Goal: Transaction & Acquisition: Purchase product/service

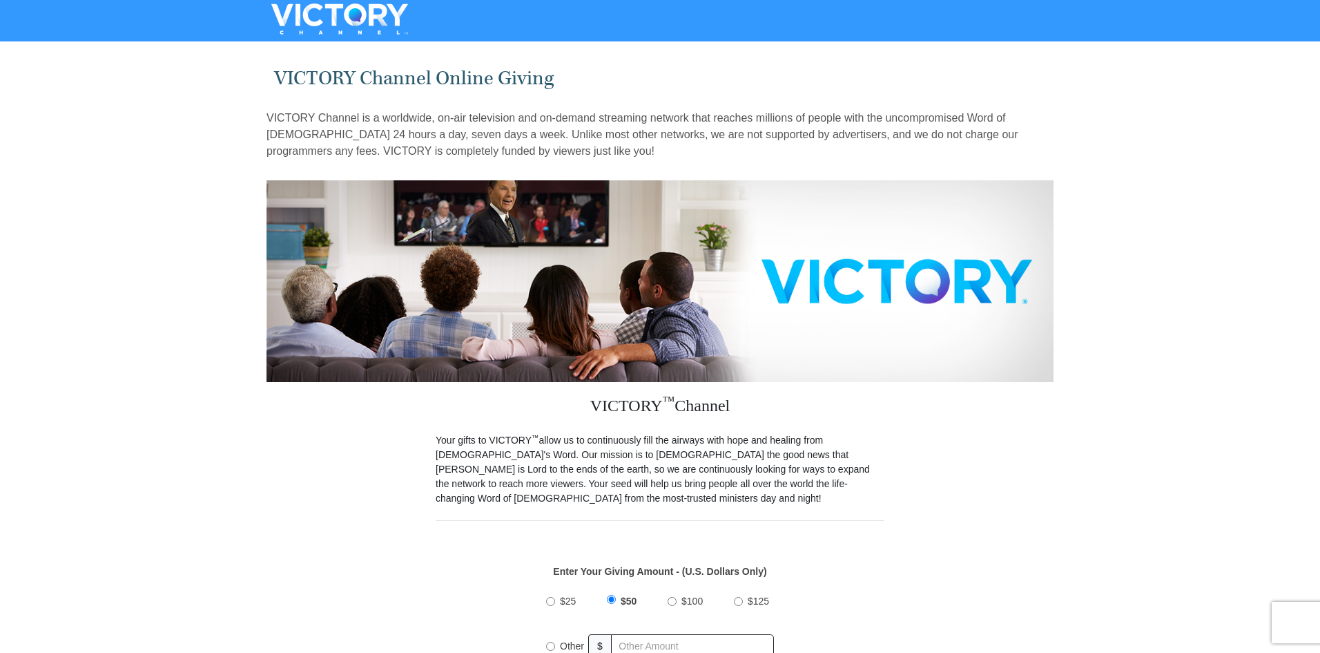
scroll to position [138, 0]
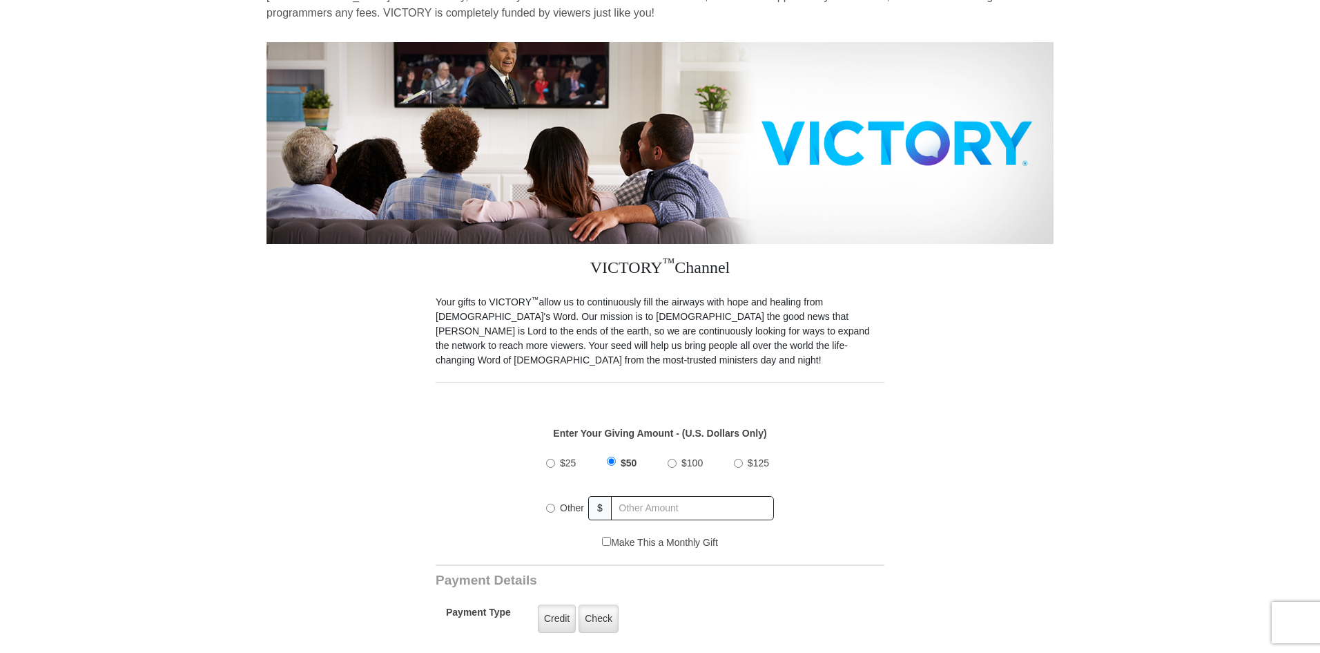
drag, startPoint x: 552, startPoint y: 492, endPoint x: 571, endPoint y: 498, distance: 20.3
click at [550, 503] on input "Other" at bounding box center [550, 507] width 9 height 9
radio input "true"
click at [644, 500] on input "text" at bounding box center [693, 508] width 162 height 24
type input "1000"
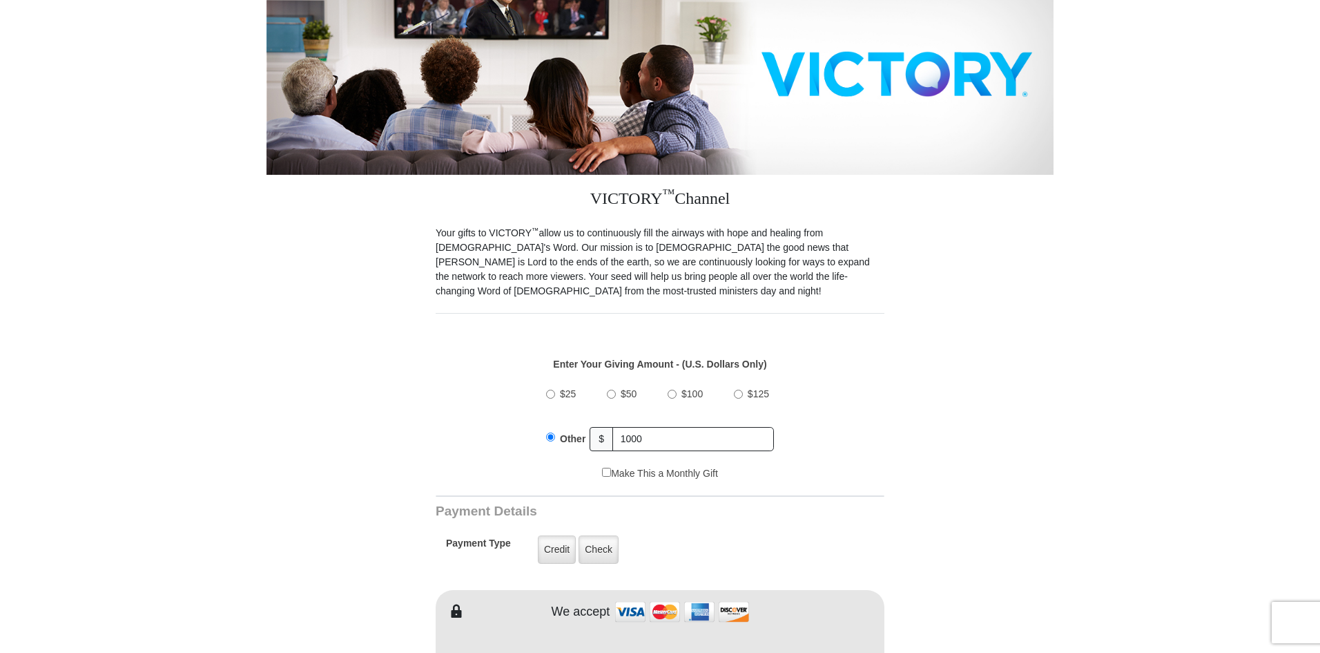
scroll to position [345, 0]
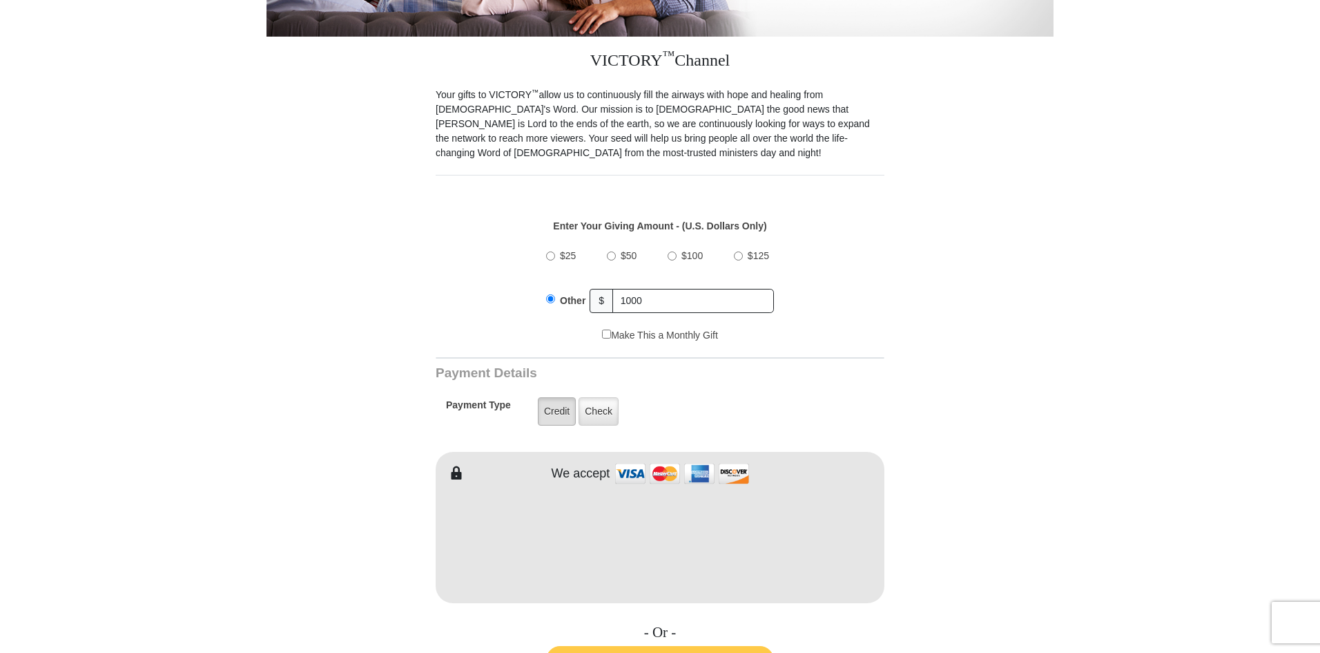
click at [552, 398] on label "Credit" at bounding box center [557, 411] width 38 height 28
click at [0, 0] on input "Credit" at bounding box center [0, 0] width 0 height 0
type input "[PERSON_NAME]"
type input "[PERSON_NAME][GEOGRAPHIC_DATA]"
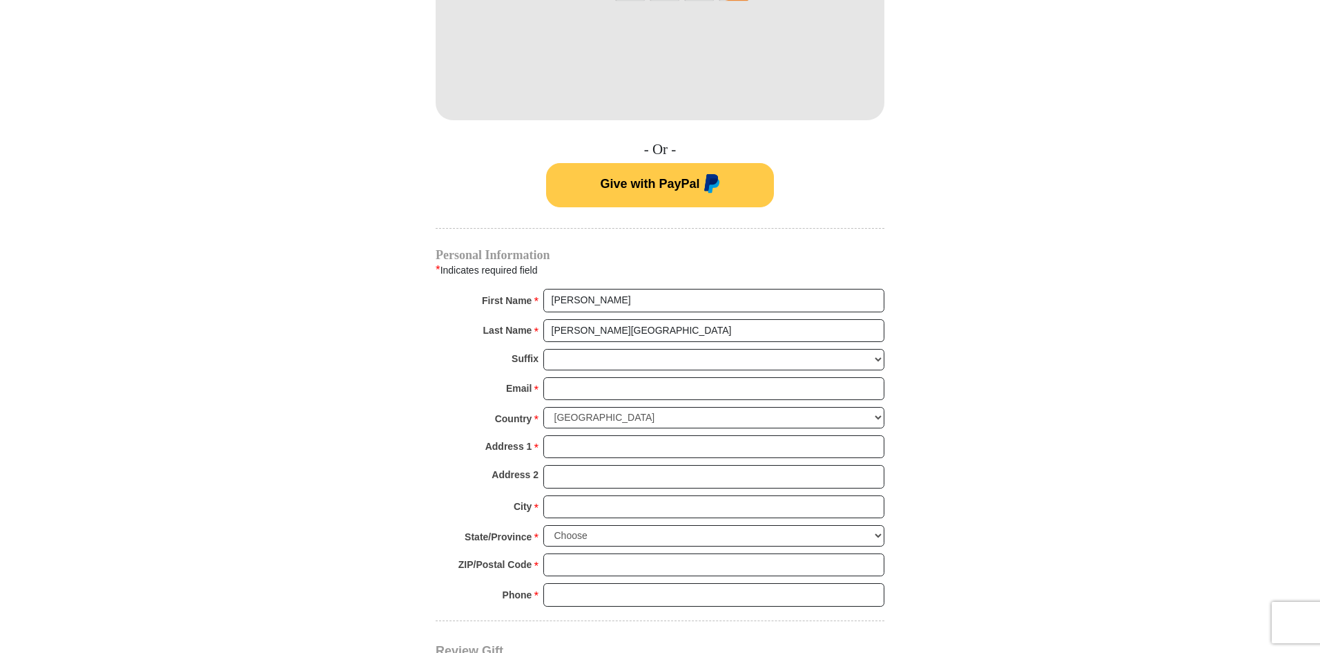
scroll to position [829, 0]
click at [567, 379] on input "Email *" at bounding box center [713, 387] width 341 height 23
type input "[EMAIL_ADDRESS][PERSON_NAME][DOMAIN_NAME]"
type input "[STREET_ADDRESS]"
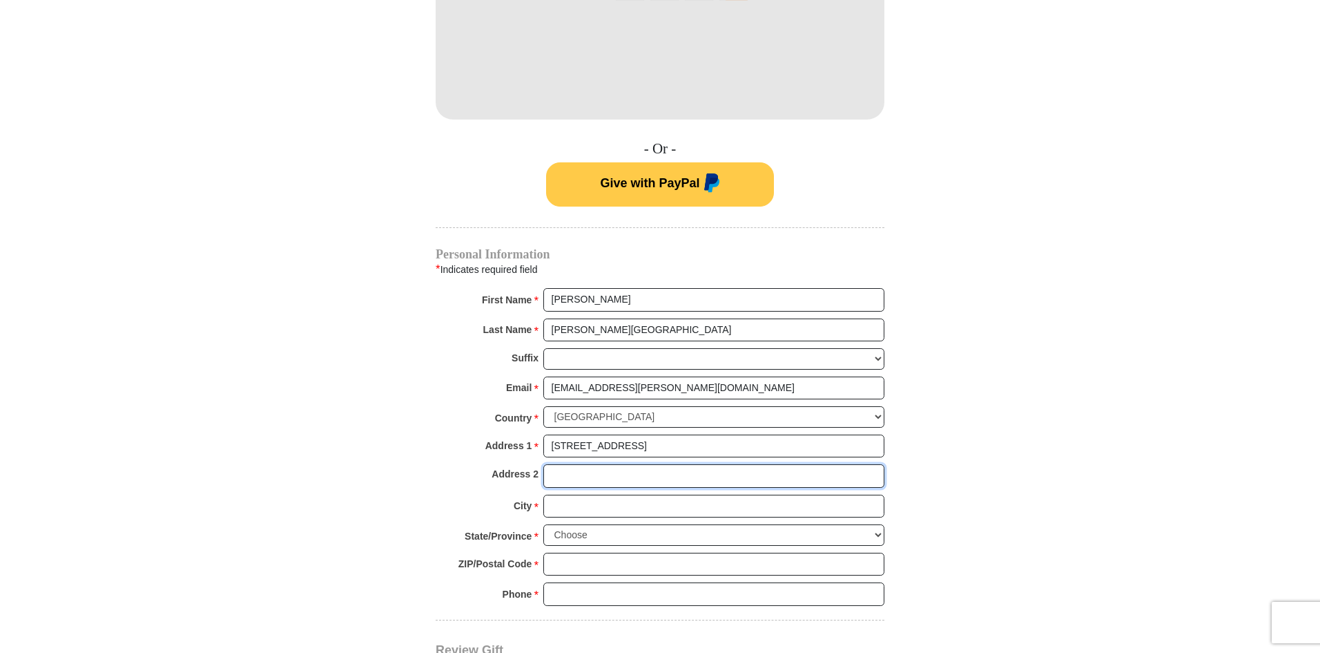
type input "LONG BUILDING TECHNOLOGIES"
type input "Littleton"
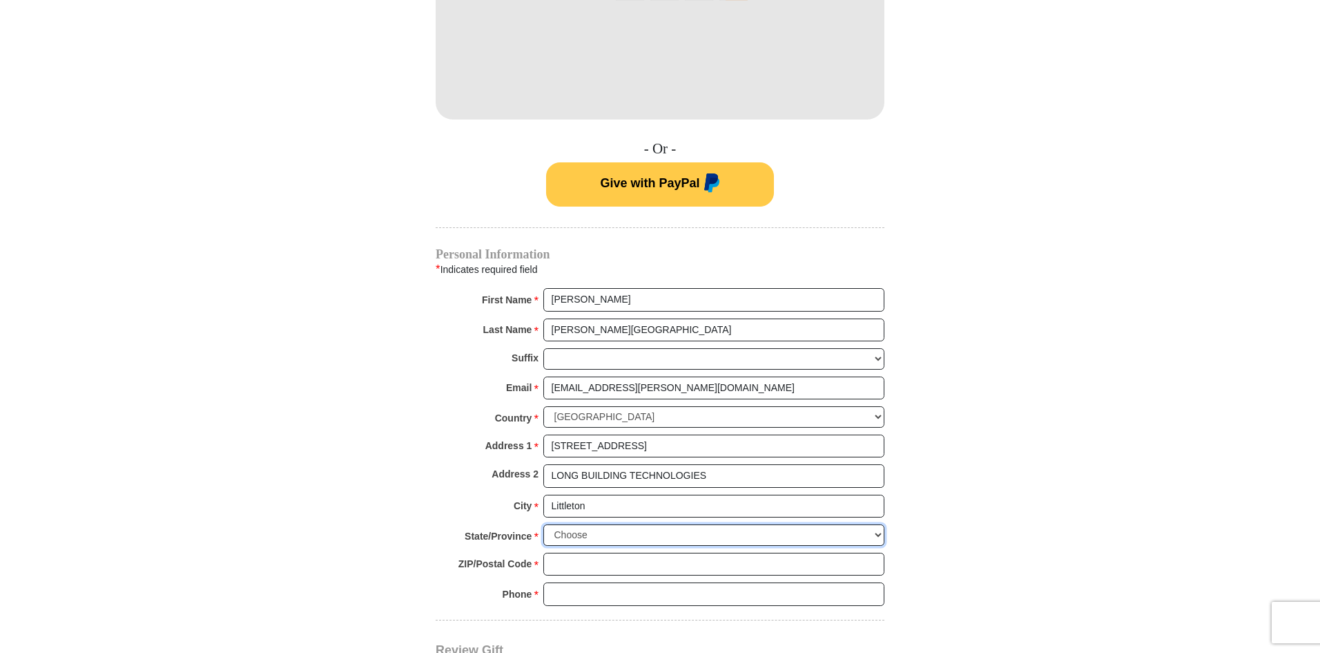
select select "CO"
type input "80120"
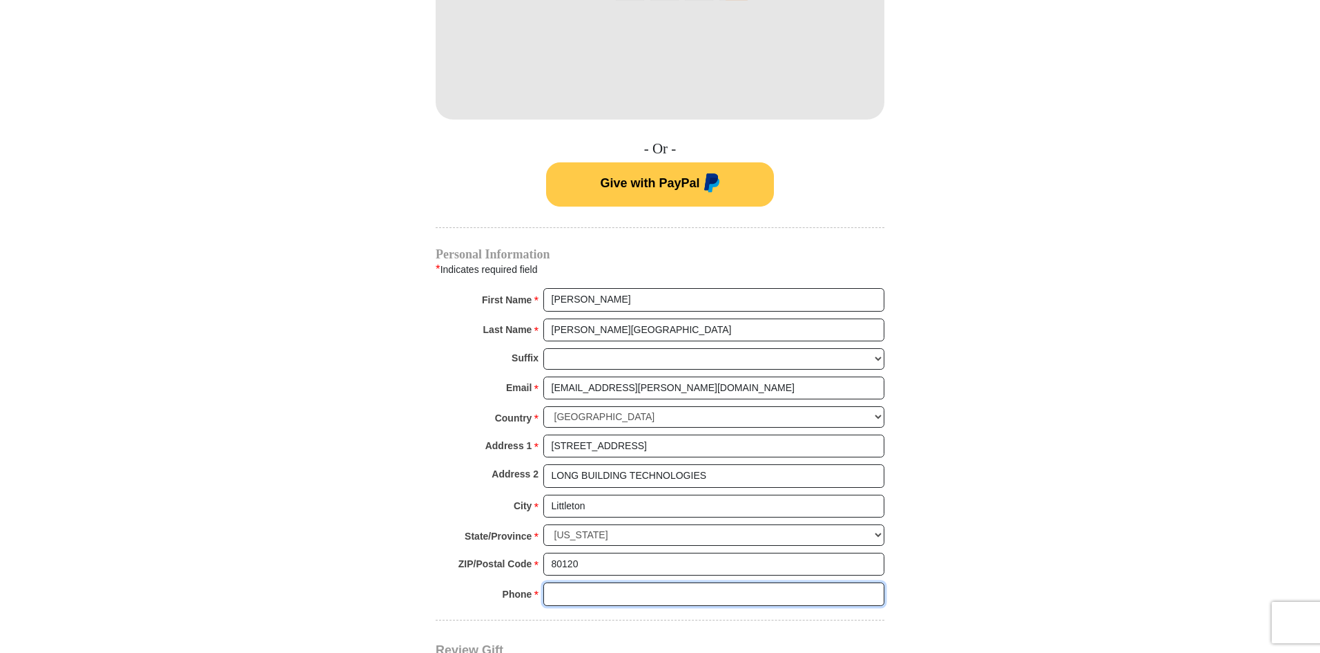
type input "3039752172"
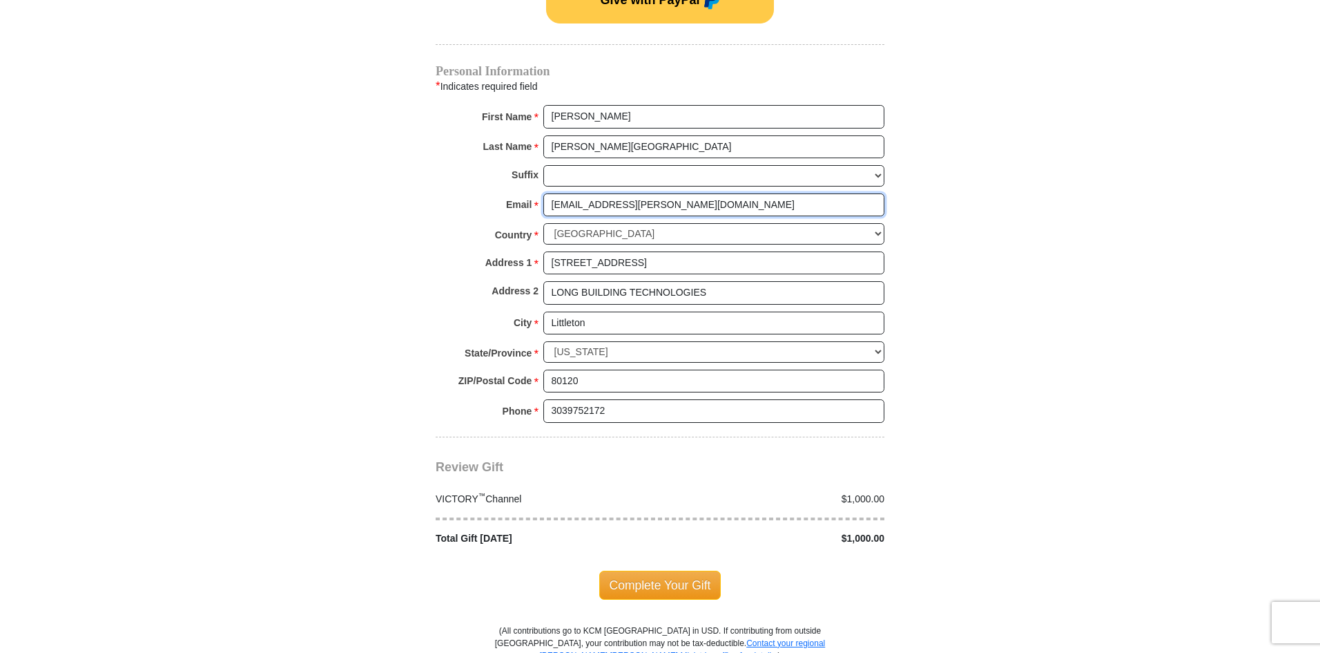
scroll to position [1105, 0]
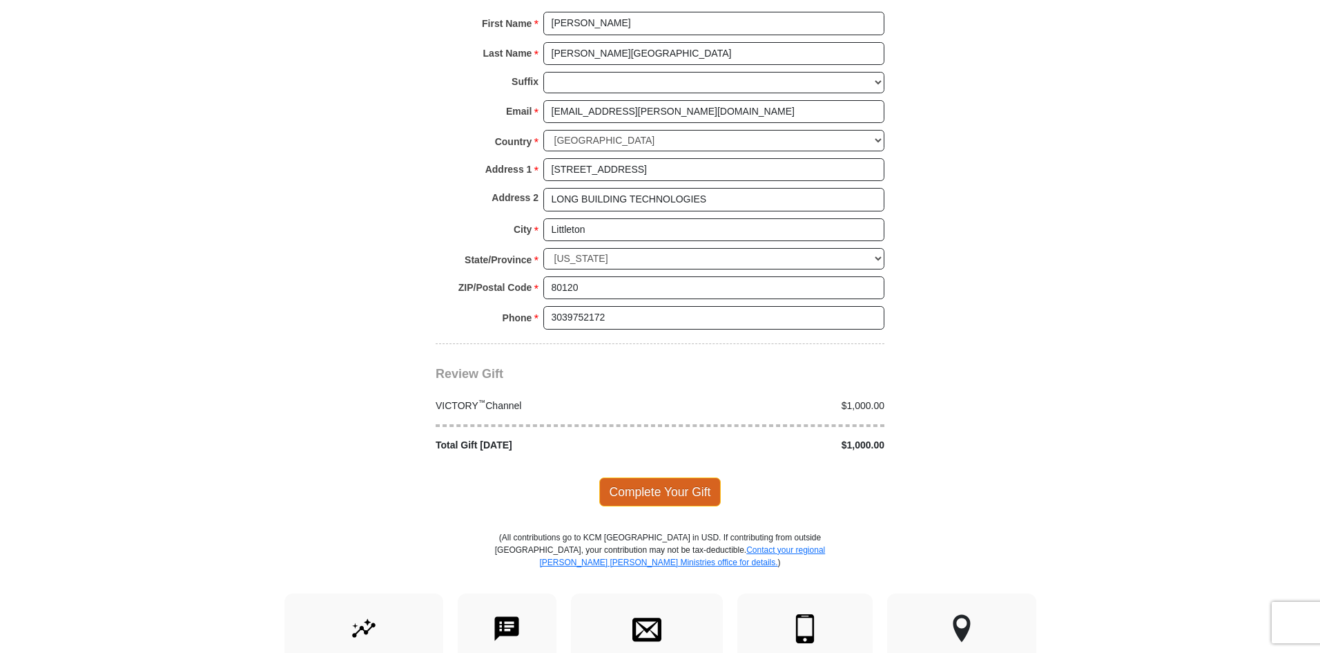
click at [646, 484] on span "Complete Your Gift" at bounding box center [660, 491] width 122 height 29
